Goal: Book appointment/travel/reservation

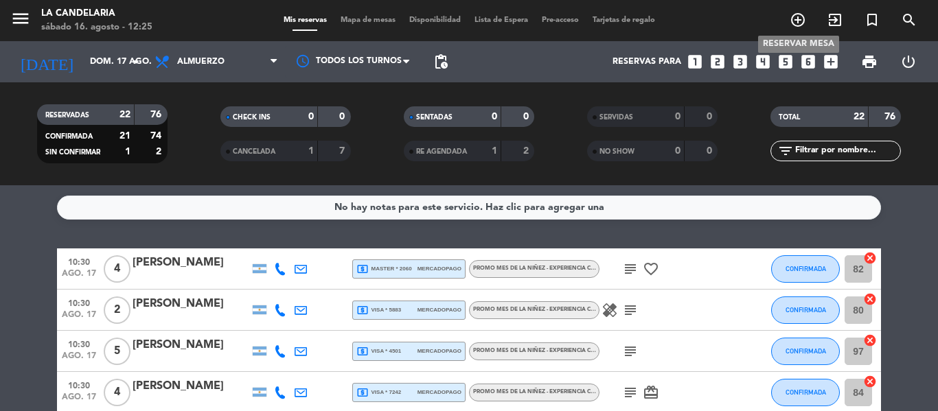
click at [785, 23] on span "add_circle_outline" at bounding box center [797, 19] width 37 height 23
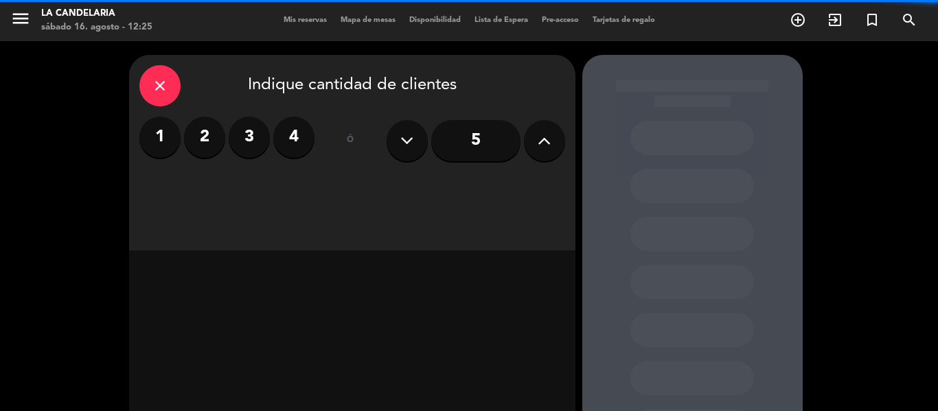
click at [448, 133] on input "5" at bounding box center [475, 140] width 89 height 41
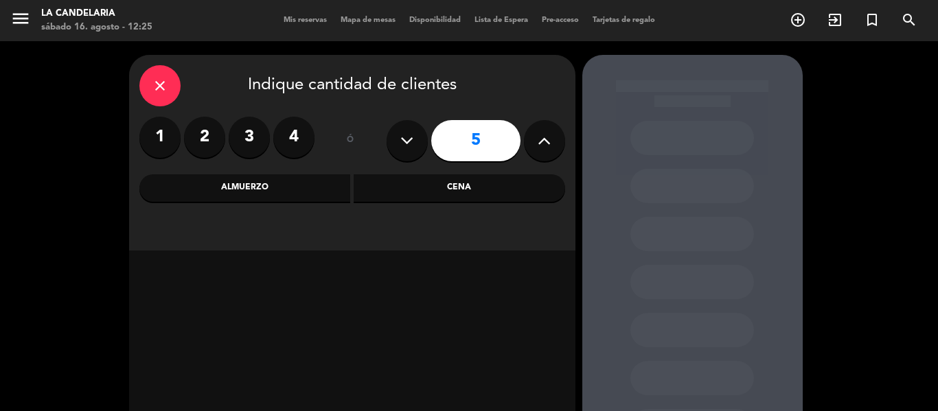
click at [288, 186] on div "Almuerzo" at bounding box center [245, 187] width 212 height 27
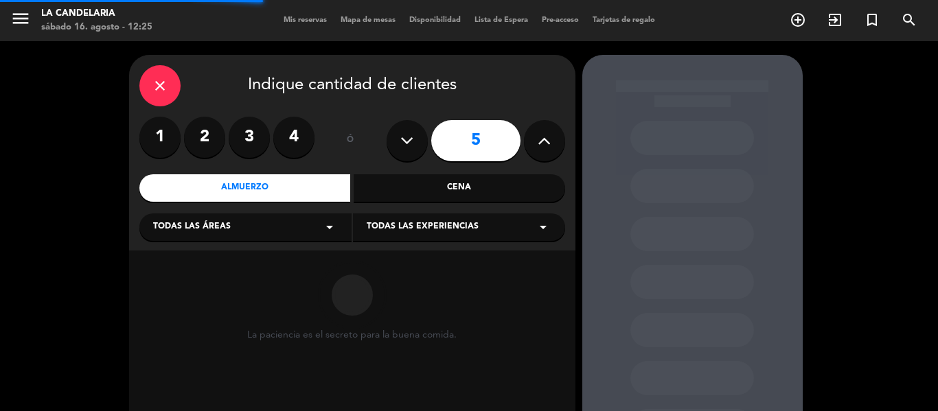
click at [260, 233] on div "Todas las áreas arrow_drop_down" at bounding box center [245, 227] width 212 height 27
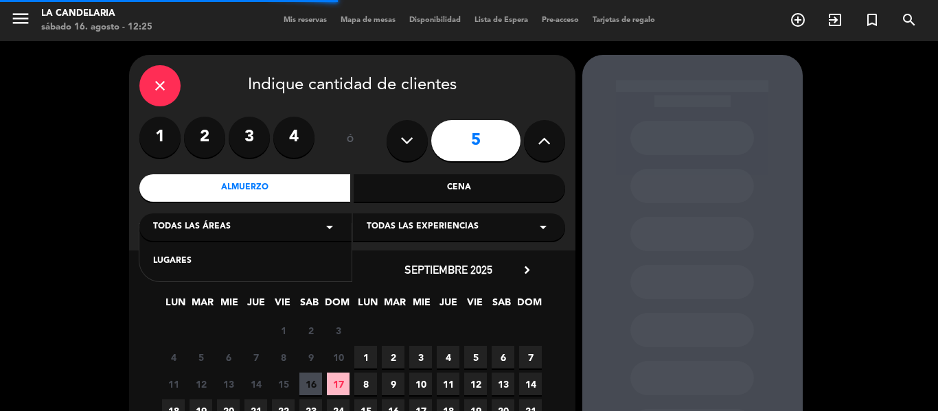
click at [249, 264] on div "LUGARES" at bounding box center [245, 262] width 185 height 14
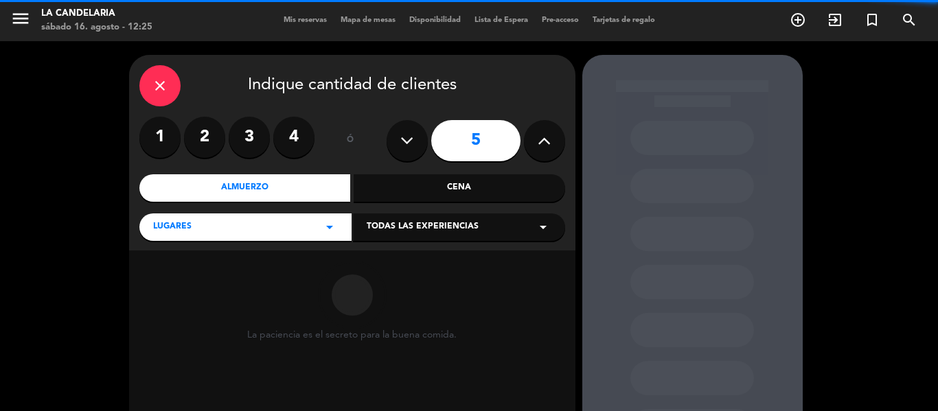
click at [461, 240] on div "Todas las experiencias arrow_drop_down" at bounding box center [459, 227] width 212 height 27
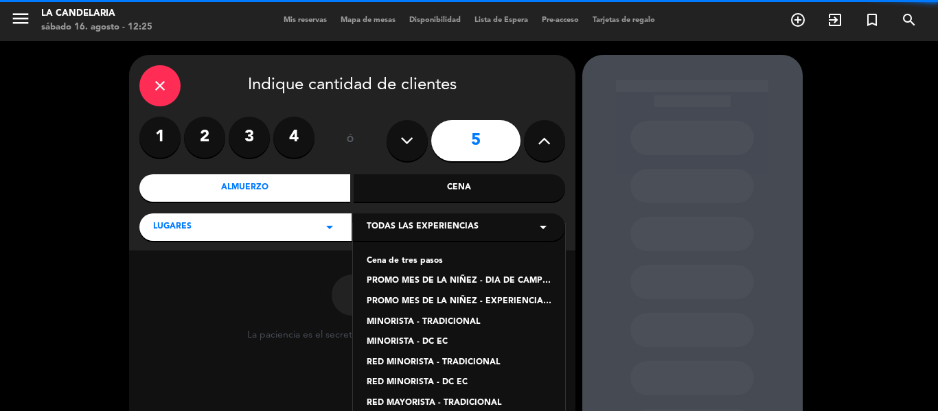
click at [443, 295] on div "Cena de tres pasos PROMO MES DE LA NIÑEZ - DIA DE CAMPO TRADICIONAL PROMO MES D…" at bounding box center [459, 327] width 212 height 206
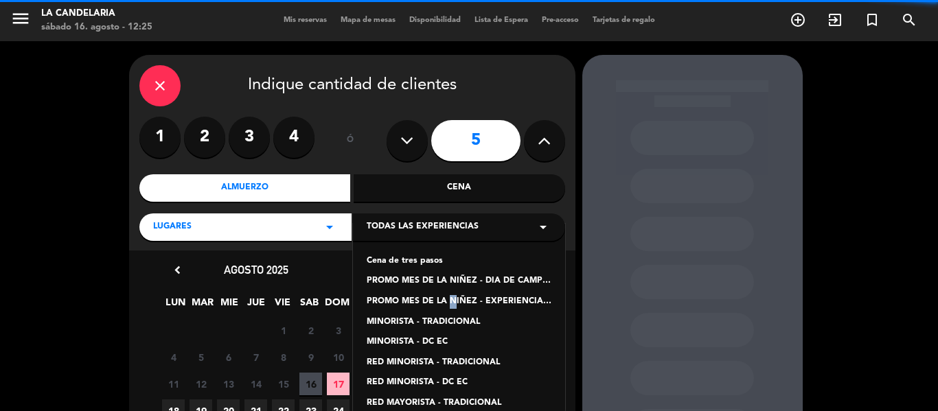
click at [443, 295] on div "PROMO MES DE LA NIÑEZ - EXPERIENCIA CANDELARIA" at bounding box center [459, 302] width 185 height 14
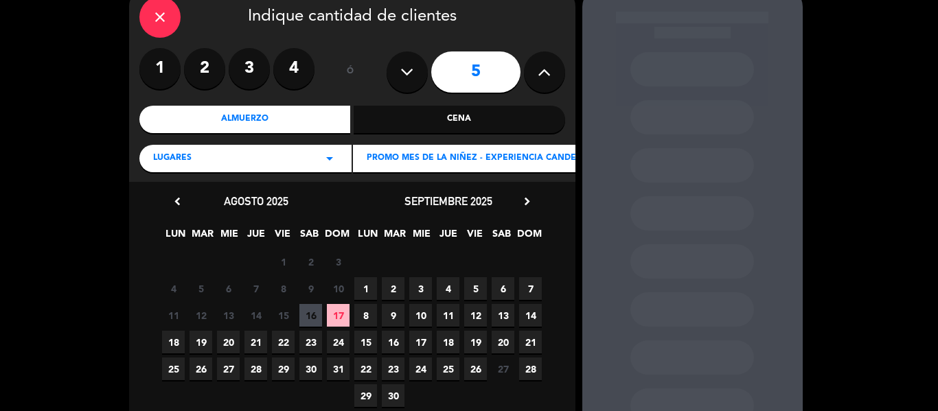
click at [342, 312] on span "17" at bounding box center [338, 315] width 23 height 23
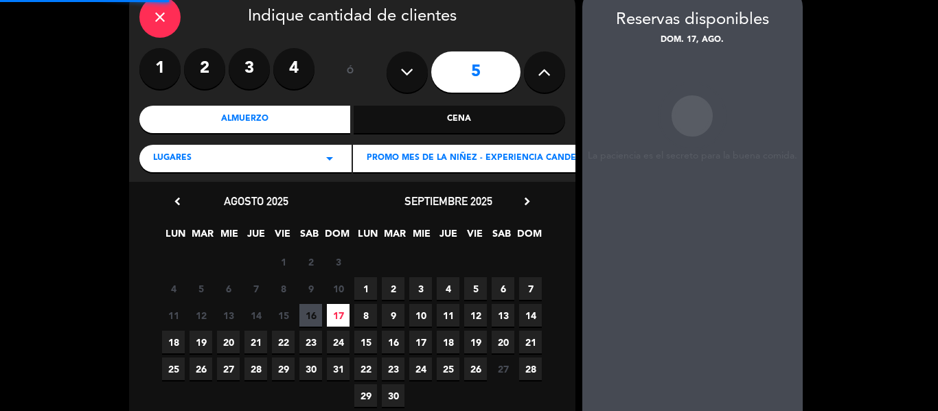
scroll to position [55, 0]
